Goal: Transaction & Acquisition: Purchase product/service

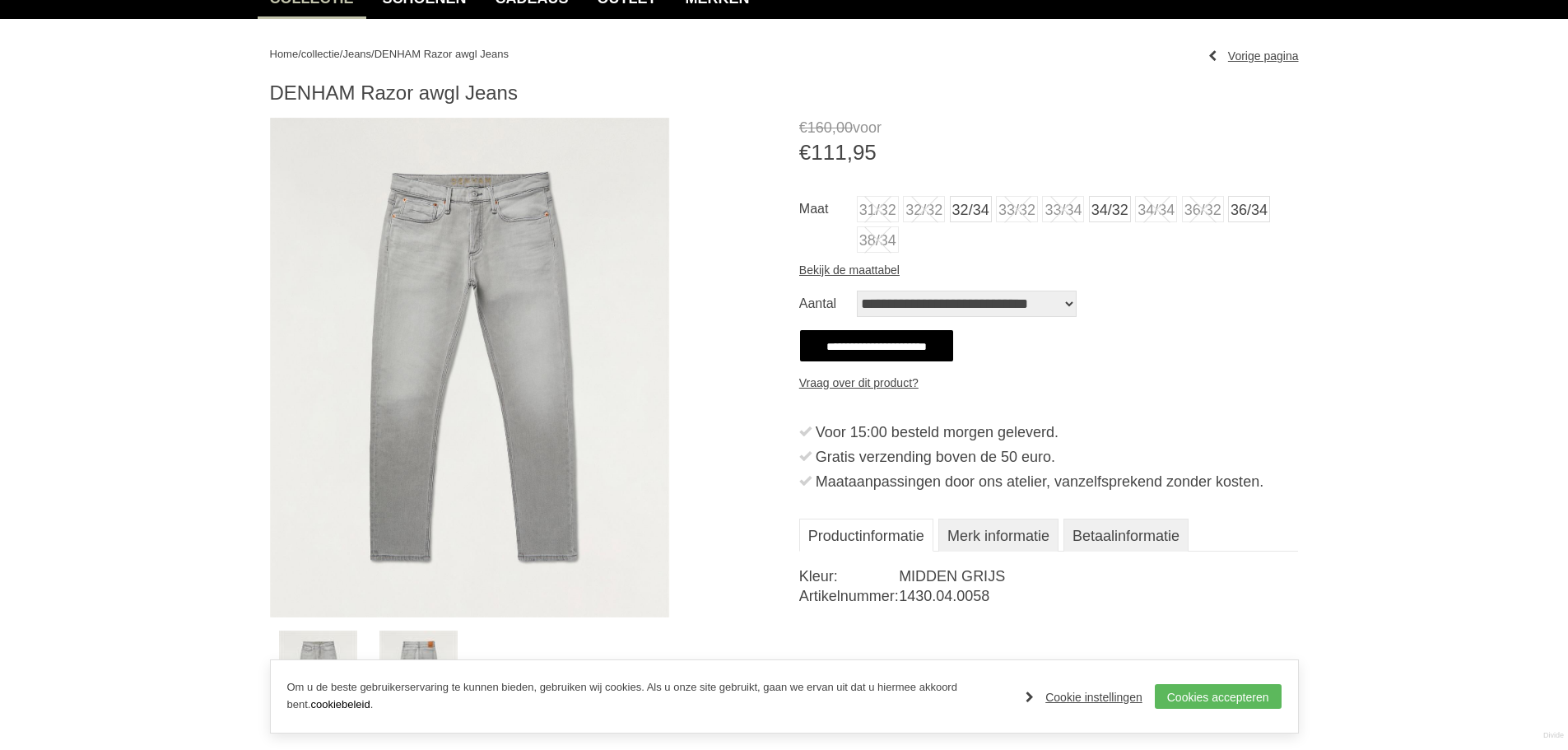
scroll to position [165, 0]
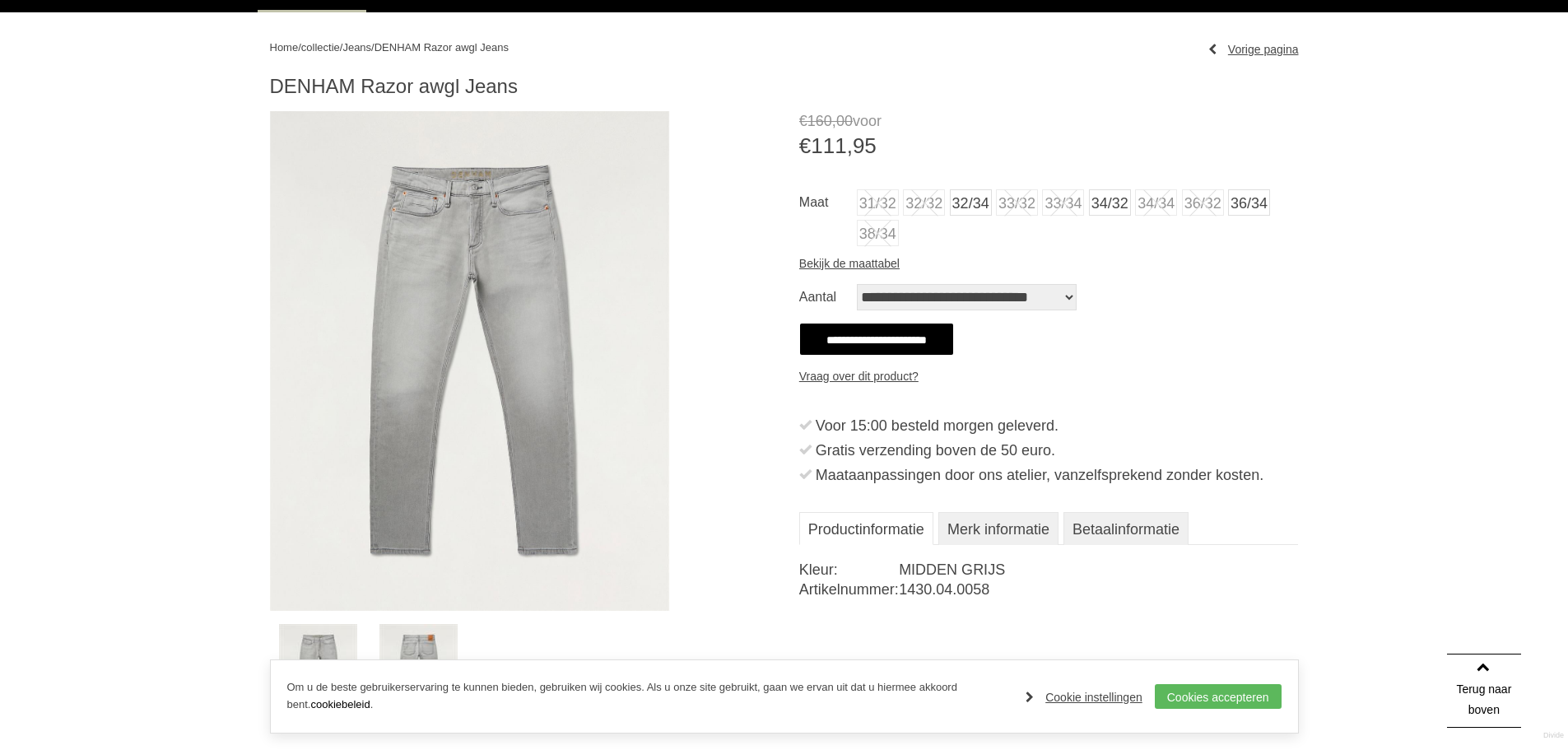
click at [433, 648] on img at bounding box center [419, 673] width 78 height 97
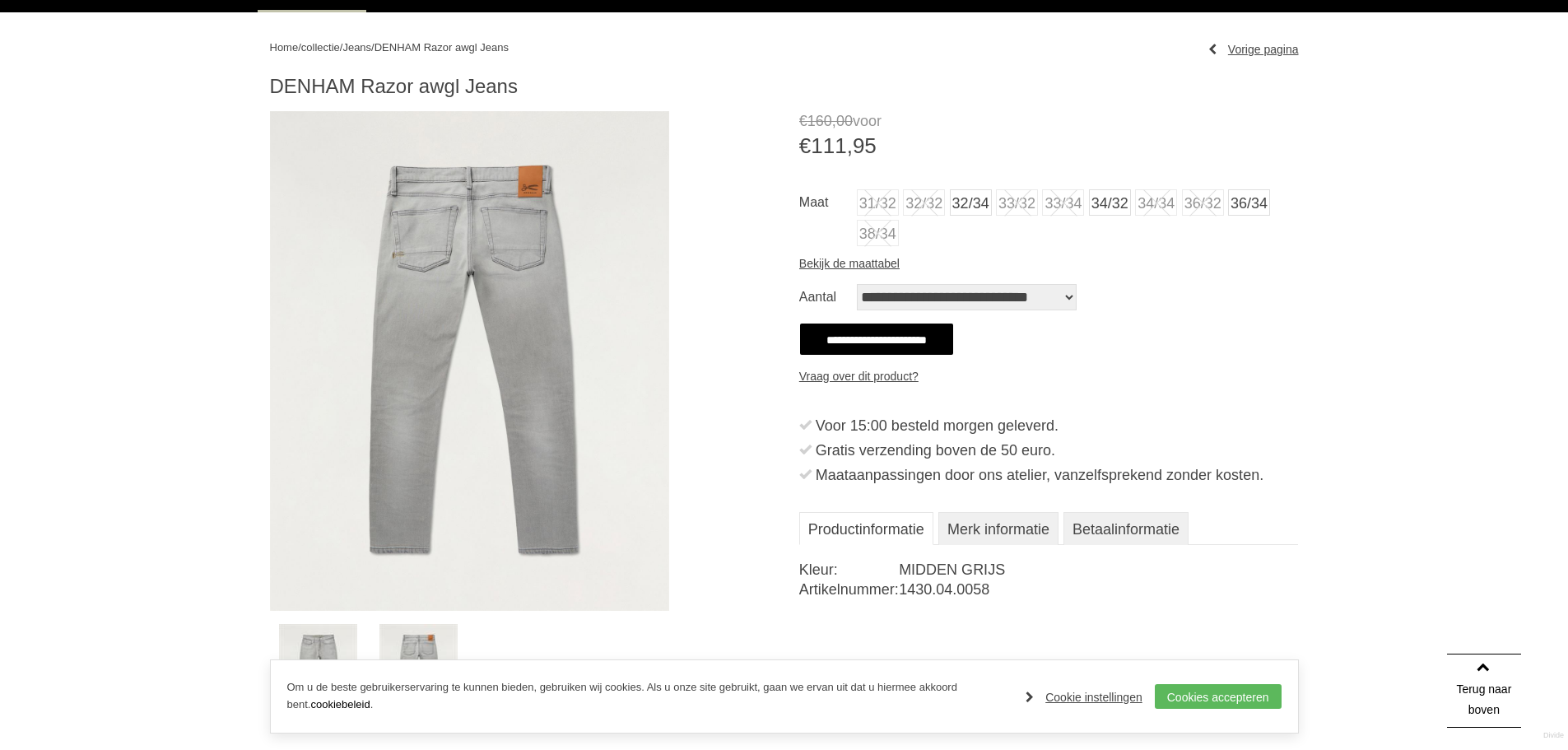
click at [348, 640] on img at bounding box center [318, 673] width 78 height 97
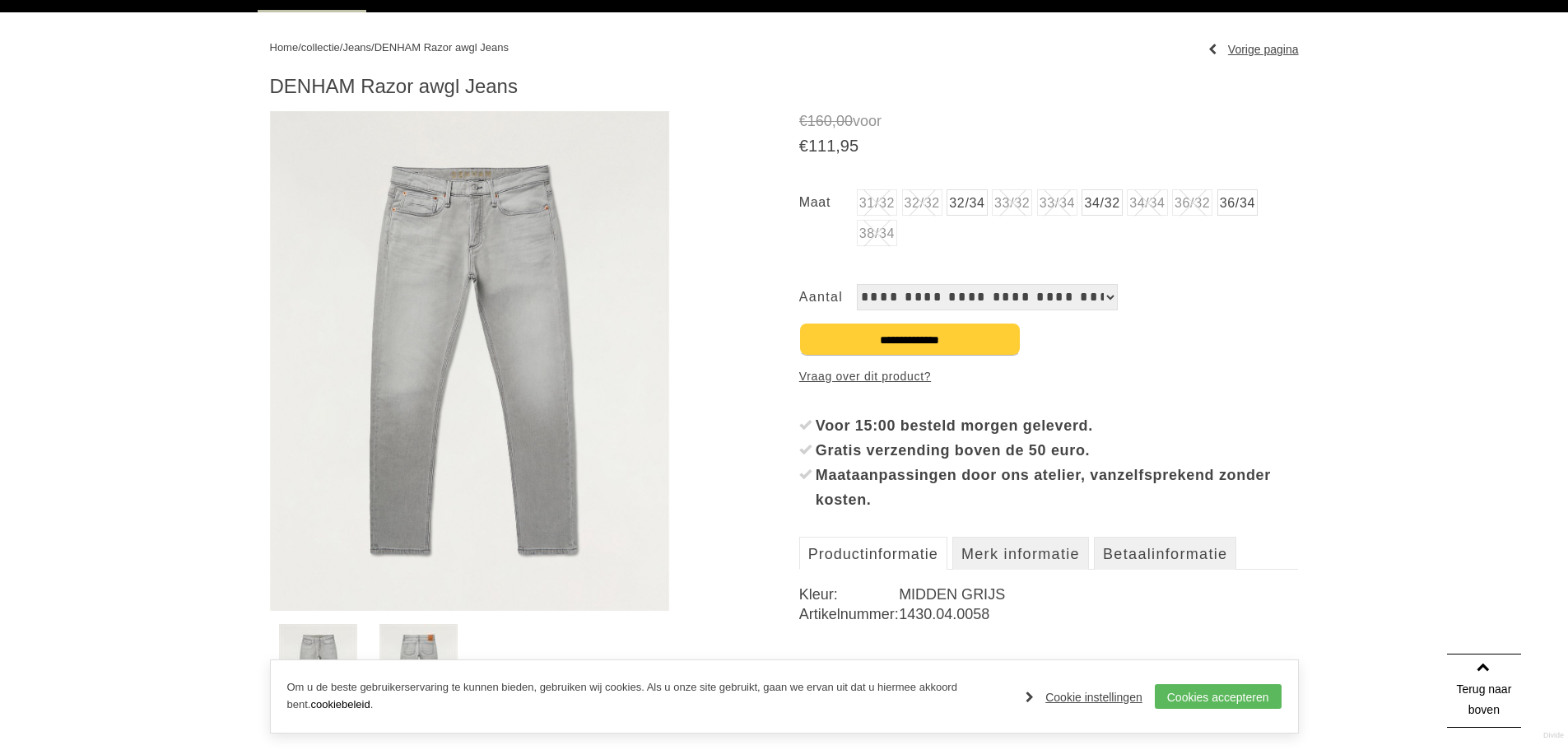
click at [1057, 295] on select "**********" at bounding box center [987, 297] width 261 height 26
click at [1066, 256] on div "31/32 32/32 32/34 33/32 Bekijk de maattabel" at bounding box center [1049, 232] width 500 height 87
click at [1110, 200] on link "34/32" at bounding box center [1102, 202] width 41 height 26
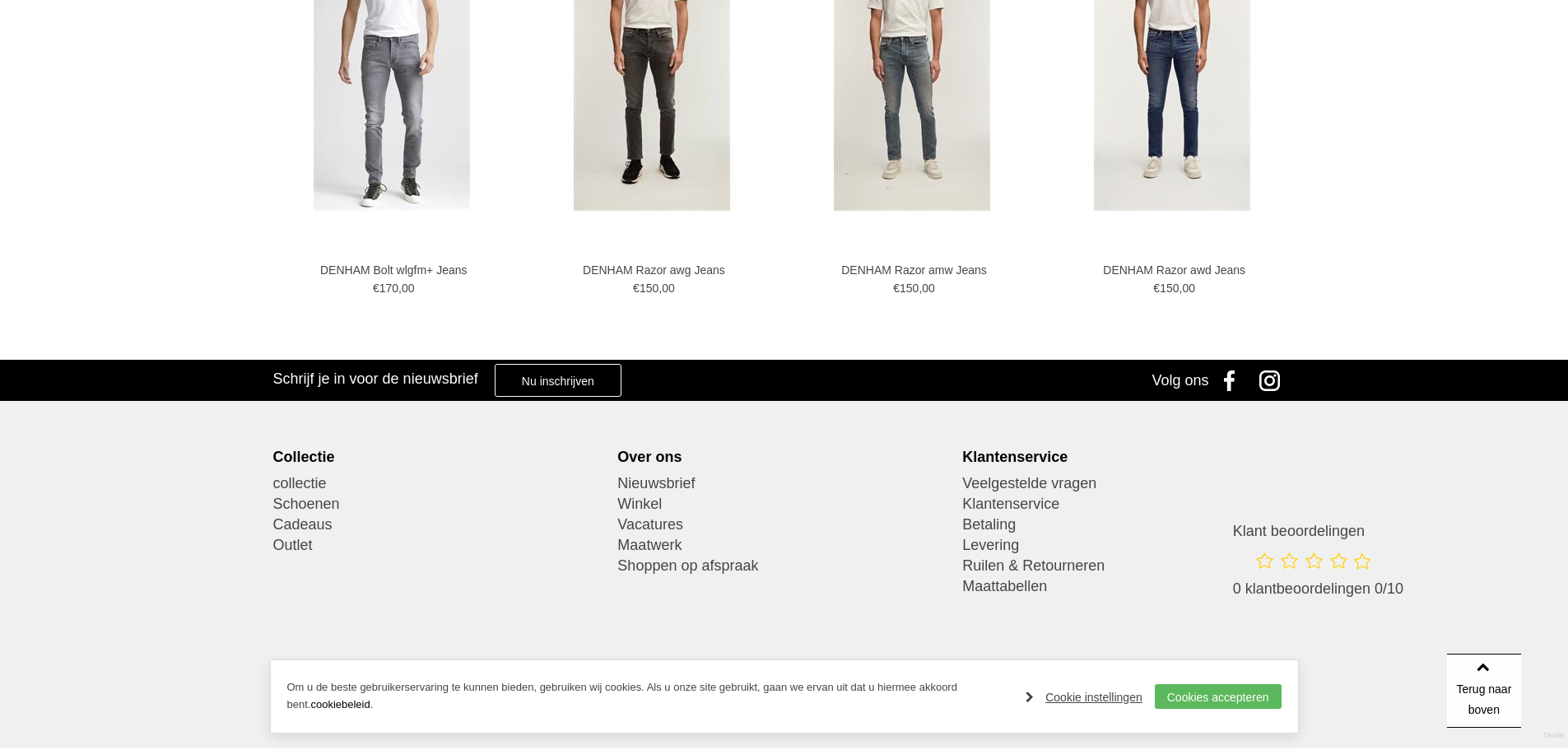
scroll to position [1078, 0]
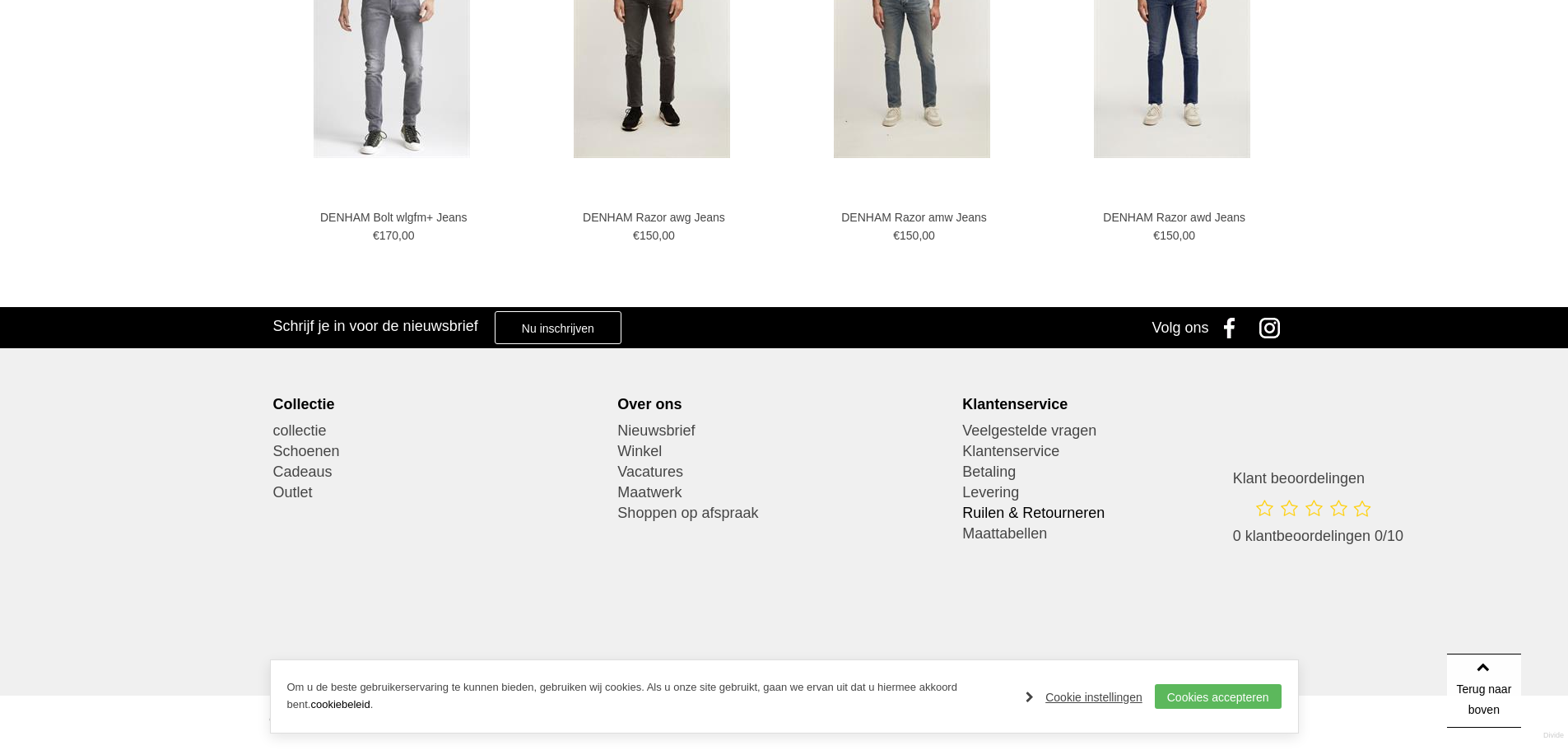
click at [1022, 516] on link "Ruilen & Retourneren" at bounding box center [1129, 513] width 333 height 21
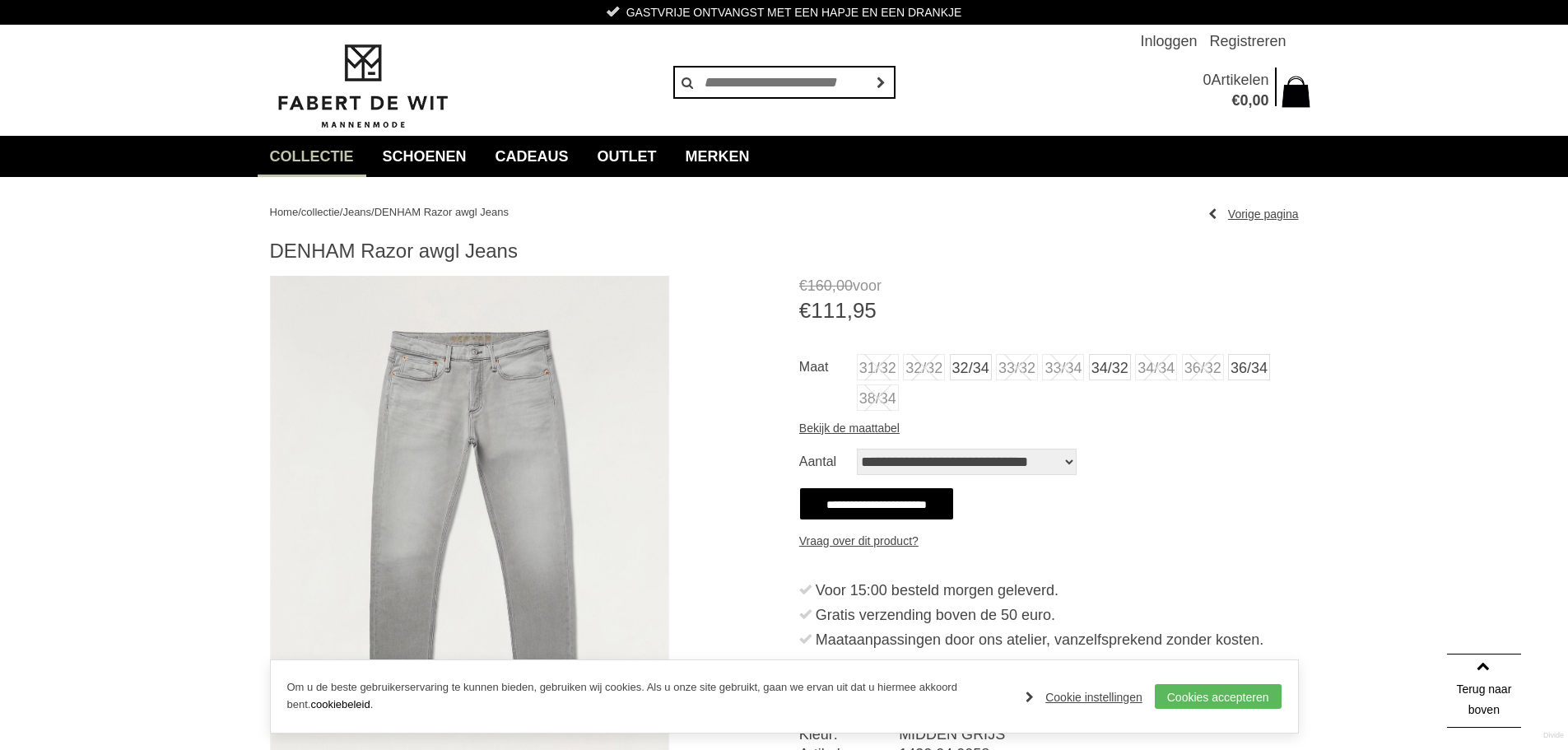
scroll to position [1078, 0]
